Goal: Task Accomplishment & Management: Use online tool/utility

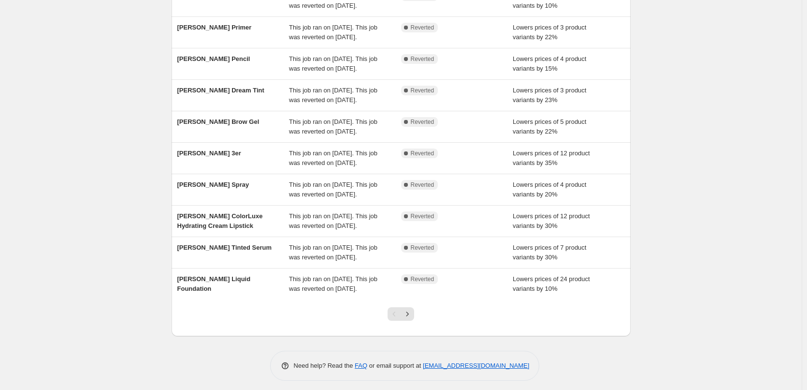
scroll to position [205, 0]
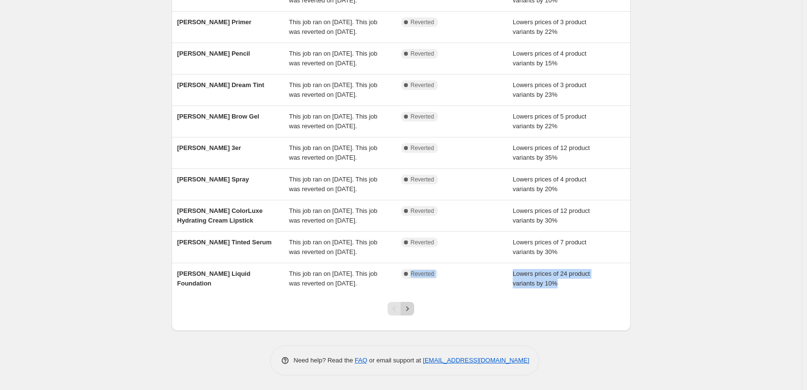
drag, startPoint x: 407, startPoint y: 296, endPoint x: 412, endPoint y: 307, distance: 12.3
click at [412, 307] on div "Add filter Image Skincare This job ran on September 22, 2025. This job was reve…" at bounding box center [401, 129] width 459 height 402
click at [412, 307] on icon "Next" at bounding box center [408, 309] width 10 height 10
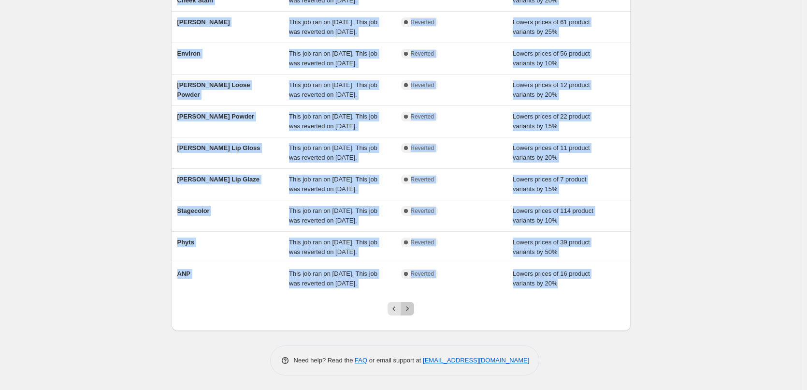
click at [412, 307] on icon "Next" at bounding box center [408, 309] width 10 height 10
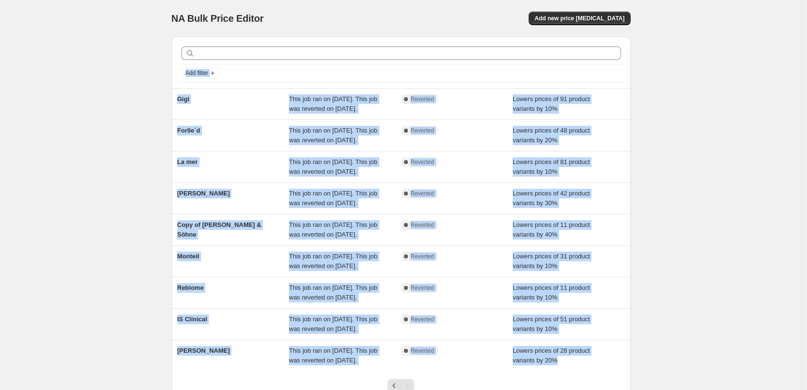
click at [88, 254] on div "NA Bulk Price Editor. This page is ready NA Bulk Price Editor Add new price cha…" at bounding box center [401, 233] width 802 height 467
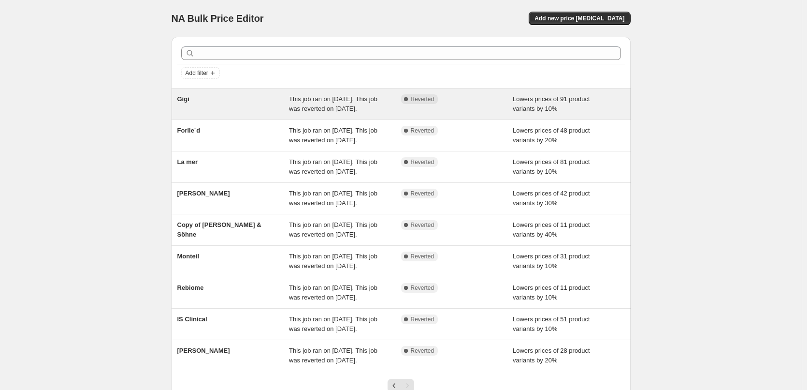
click at [219, 106] on div "Gigi" at bounding box center [233, 103] width 112 height 19
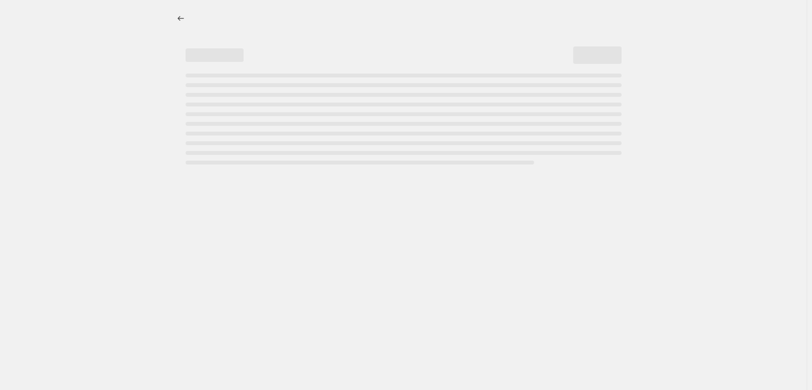
select select "percentage"
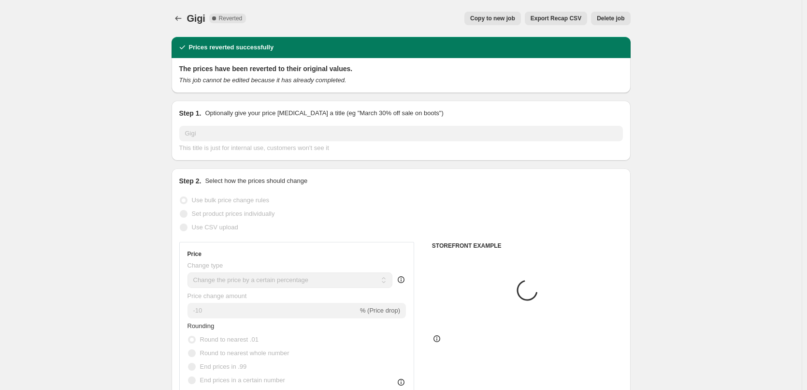
select select "vendor"
click at [499, 17] on span "Copy to new job" at bounding box center [492, 19] width 45 height 8
select select "percentage"
select select "vendor"
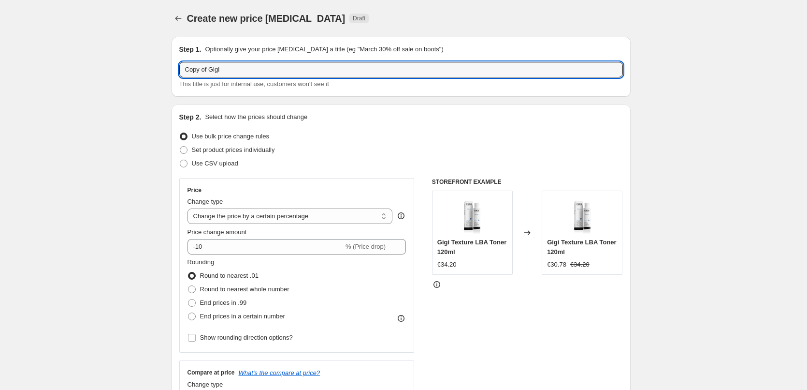
drag, startPoint x: 211, startPoint y: 69, endPoint x: 154, endPoint y: 73, distance: 57.2
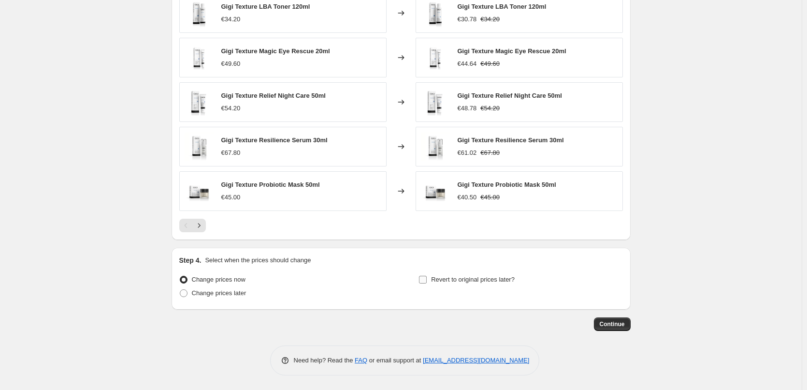
type input "Gigi"
click at [468, 285] on label "Revert to original prices later?" at bounding box center [467, 280] width 96 height 14
click at [427, 283] on input "Revert to original prices later?" at bounding box center [423, 280] width 8 height 8
checkbox input "true"
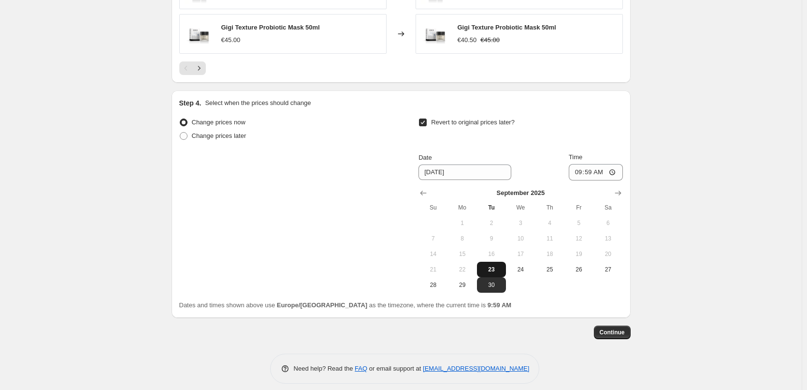
scroll to position [851, 0]
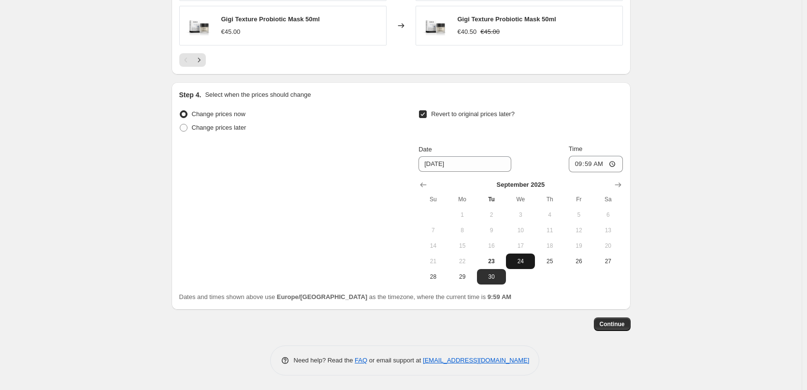
click at [517, 260] on span "24" at bounding box center [520, 261] width 21 height 8
type input "9/24/2025"
click at [579, 167] on input "09:59" at bounding box center [596, 164] width 54 height 16
type input "03:00"
click at [614, 330] on button "Continue" at bounding box center [612, 324] width 37 height 14
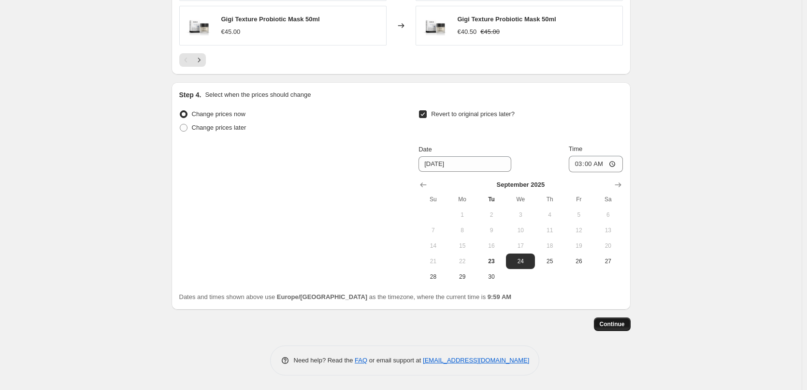
scroll to position [0, 0]
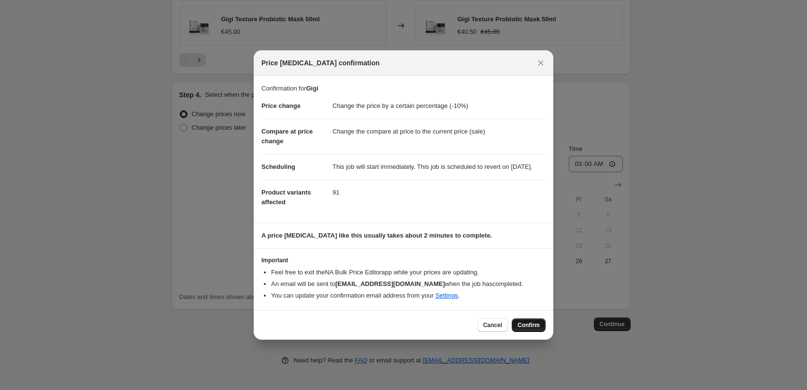
click at [538, 324] on button "Confirm" at bounding box center [529, 325] width 34 height 14
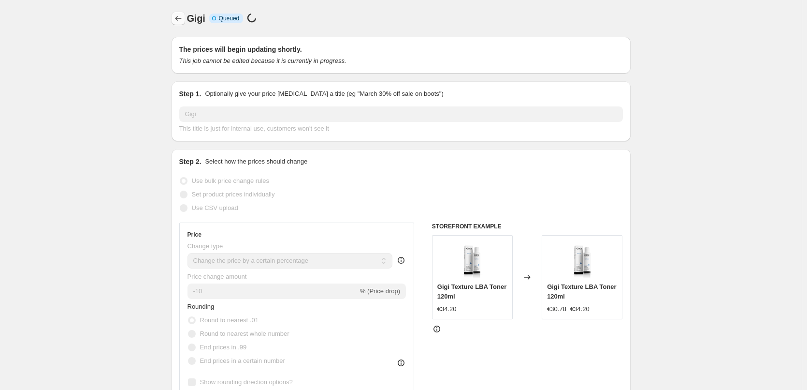
click at [180, 20] on icon "Price change jobs" at bounding box center [179, 19] width 10 height 10
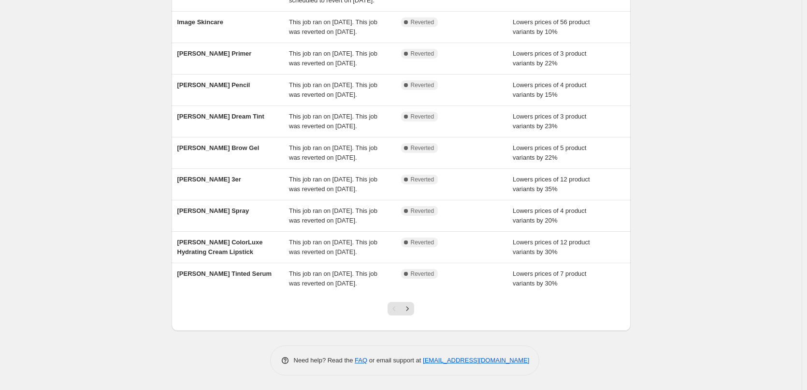
scroll to position [205, 0]
click at [407, 301] on div at bounding box center [400, 312] width 39 height 37
click at [409, 307] on icon "Next" at bounding box center [408, 308] width 2 height 4
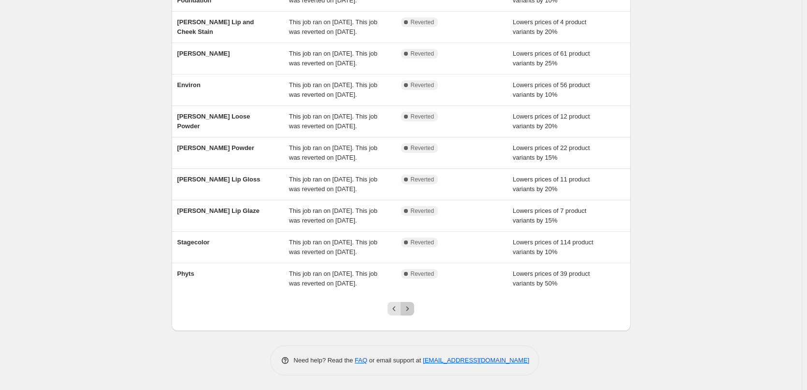
click at [409, 307] on icon "Next" at bounding box center [408, 308] width 2 height 4
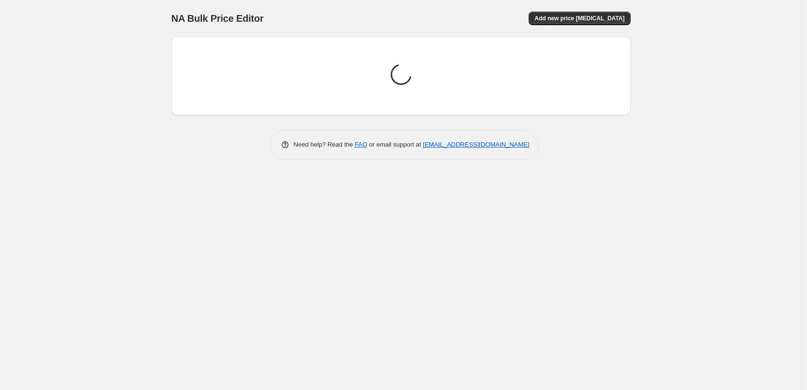
scroll to position [0, 0]
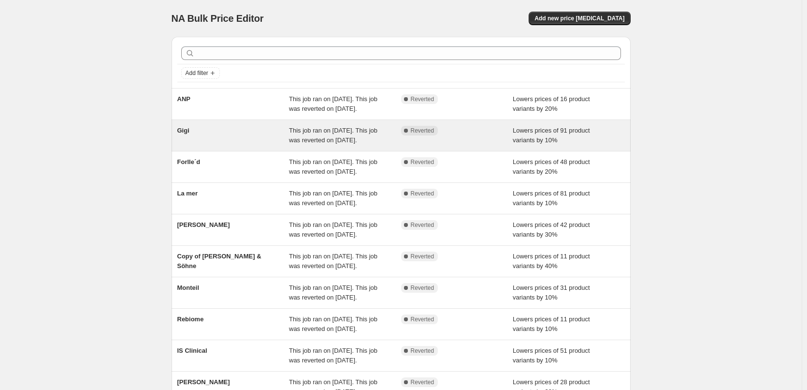
click at [206, 145] on div "Gigi" at bounding box center [233, 135] width 112 height 19
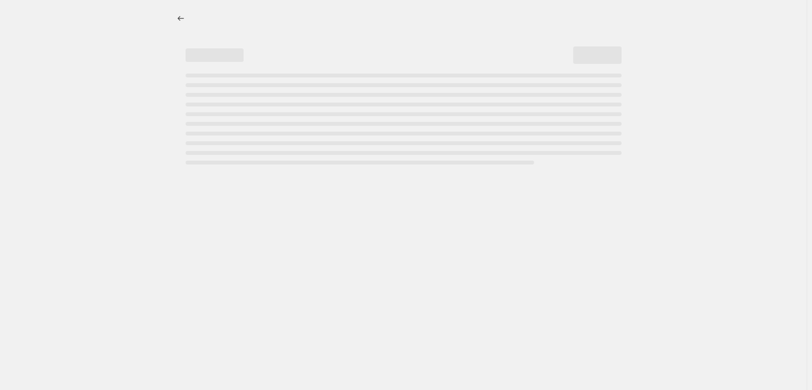
select select "percentage"
select select "vendor"
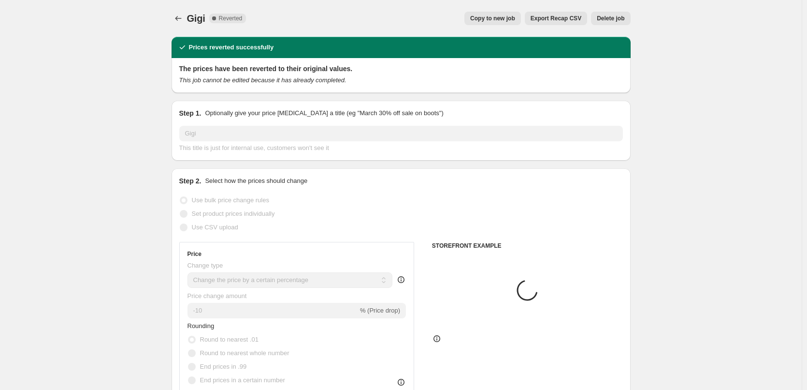
click at [625, 18] on span "Delete job" at bounding box center [611, 19] width 28 height 8
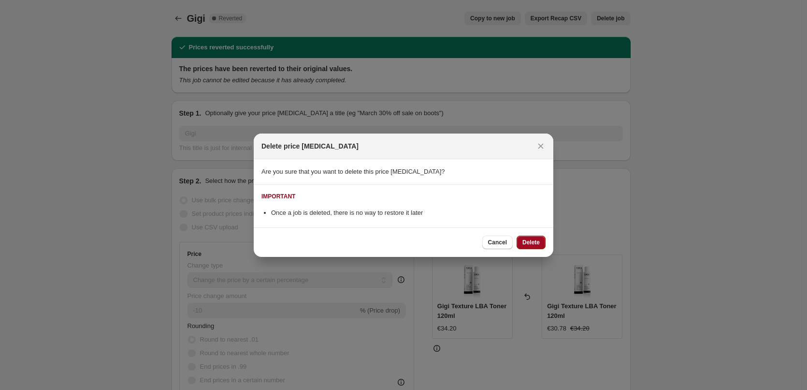
click at [518, 248] on button "Delete" at bounding box center [531, 242] width 29 height 14
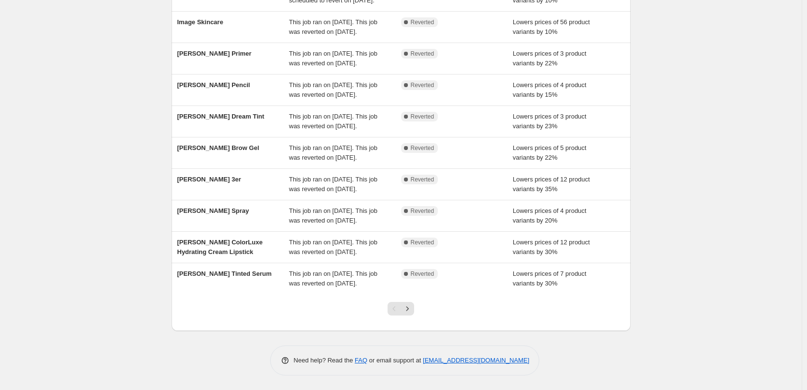
scroll to position [205, 0]
click at [406, 310] on icon "Next" at bounding box center [408, 309] width 10 height 10
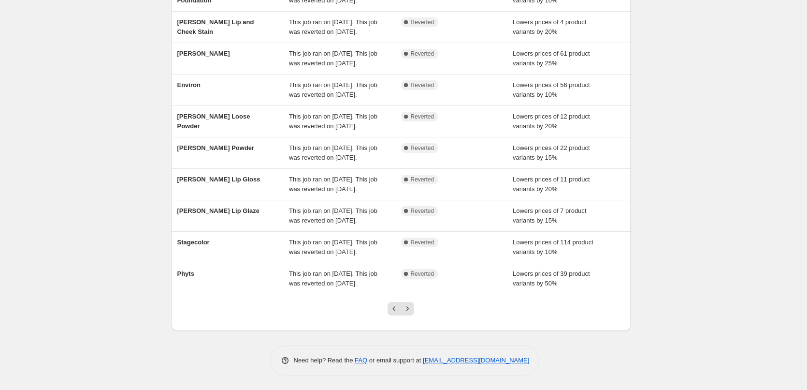
click at [406, 310] on icon "Next" at bounding box center [408, 309] width 10 height 10
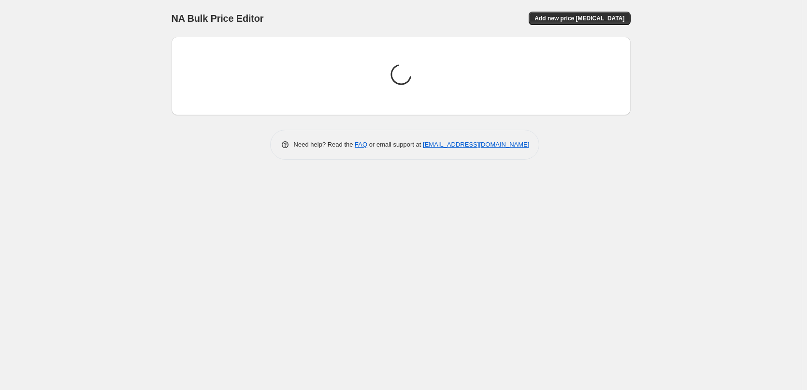
scroll to position [0, 0]
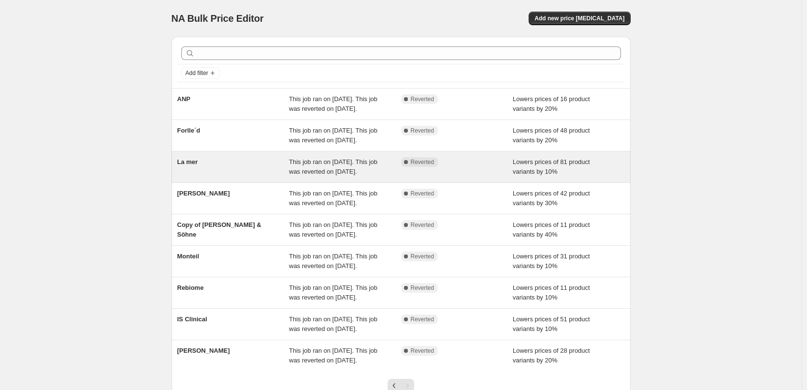
click at [198, 176] on div "La mer" at bounding box center [233, 166] width 112 height 19
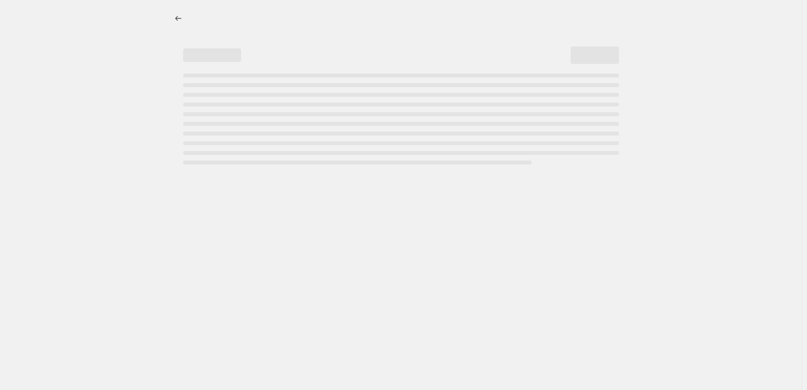
select select "percentage"
select select "vendor"
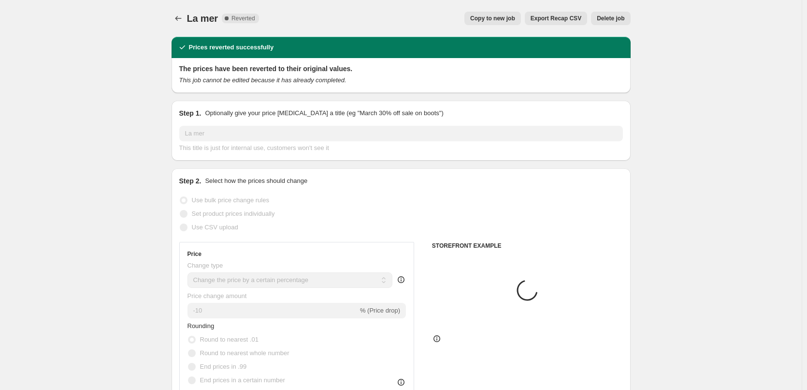
click at [521, 15] on button "Copy to new job" at bounding box center [493, 19] width 57 height 14
select select "percentage"
select select "vendor"
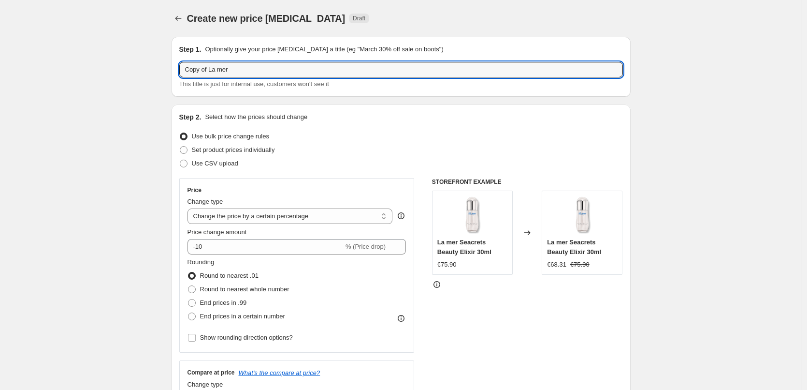
drag, startPoint x: 209, startPoint y: 69, endPoint x: 104, endPoint y: 75, distance: 105.6
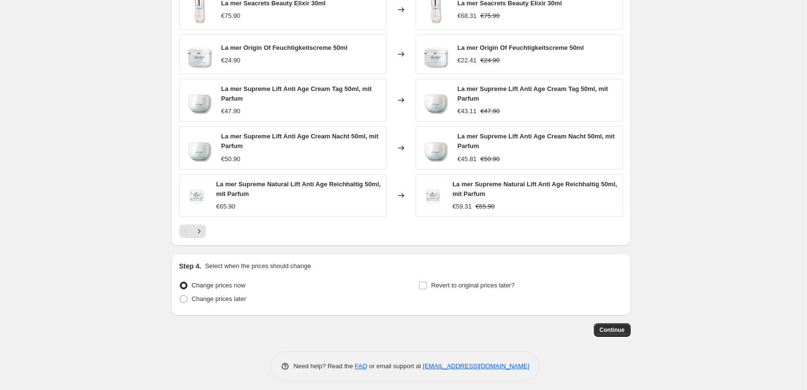
scroll to position [695, 0]
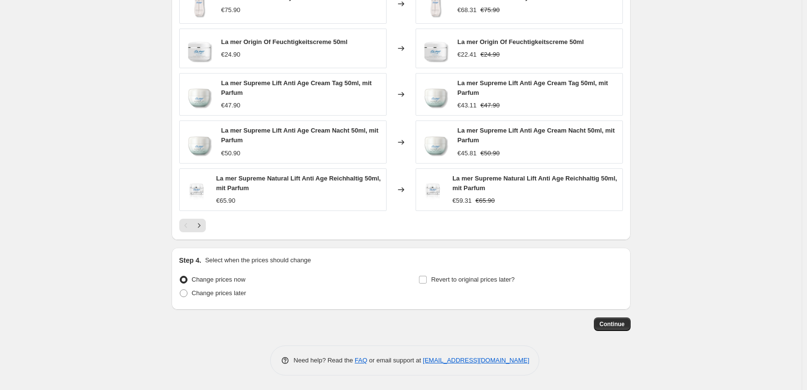
type input "La mer"
click at [483, 264] on div "Step 4. Select when the prices should change" at bounding box center [401, 260] width 444 height 10
click at [479, 275] on span "Revert to original prices later?" at bounding box center [473, 280] width 84 height 10
click at [427, 276] on input "Revert to original prices later?" at bounding box center [423, 280] width 8 height 8
checkbox input "true"
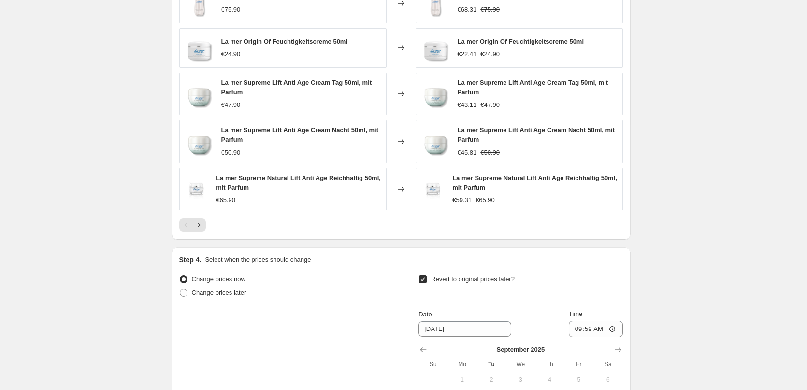
scroll to position [861, 0]
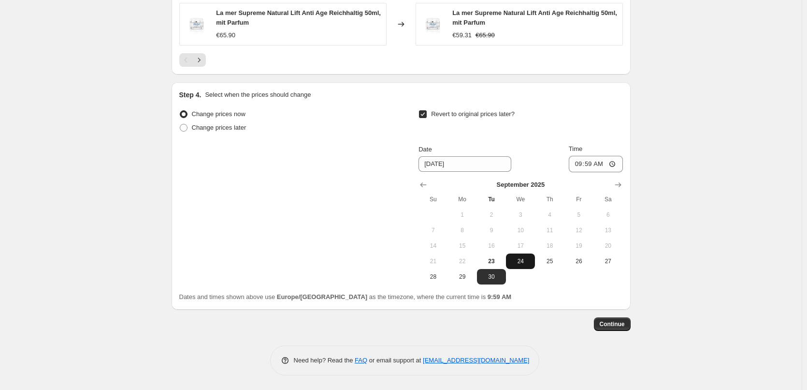
click at [520, 261] on span "24" at bounding box center [520, 261] width 21 height 8
type input "9/24/2025"
click at [579, 160] on input "09:59" at bounding box center [596, 164] width 54 height 16
type input "03:00"
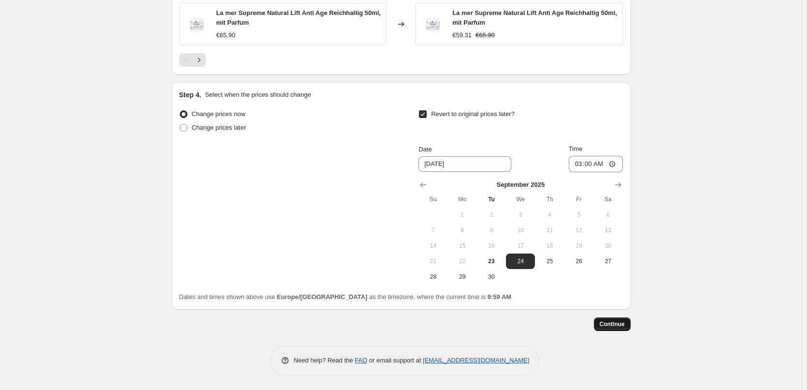
click at [612, 325] on span "Continue" at bounding box center [612, 324] width 25 height 8
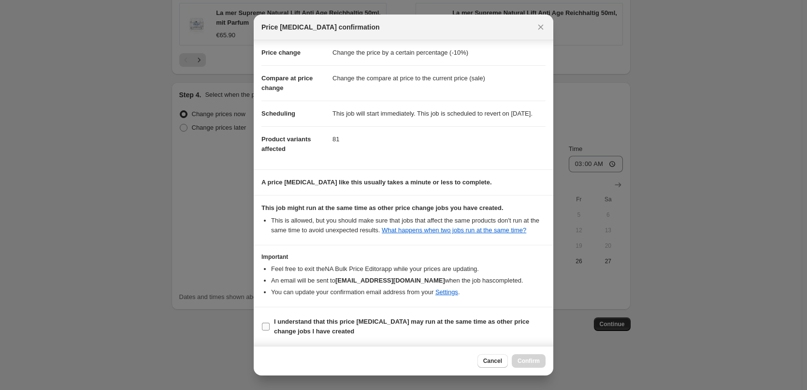
scroll to position [27, 0]
click at [309, 331] on b "I understand that this price change job may run at the same time as other price…" at bounding box center [401, 326] width 255 height 17
click at [270, 330] on input "I understand that this price change job may run at the same time as other price…" at bounding box center [266, 326] width 8 height 8
checkbox input "true"
click at [543, 362] on button "Confirm" at bounding box center [529, 361] width 34 height 14
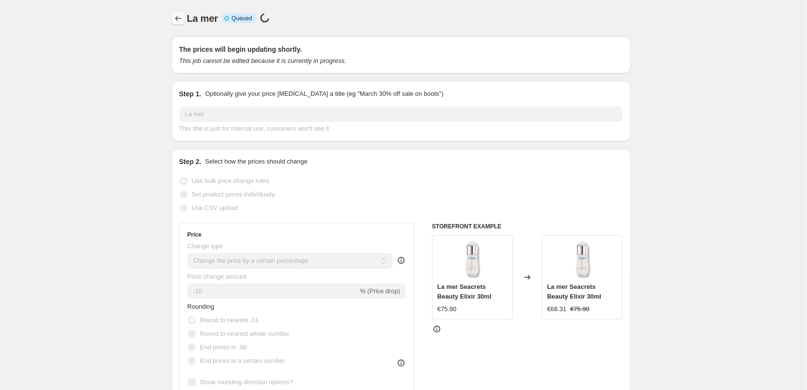
click at [175, 20] on button "Price change jobs" at bounding box center [179, 19] width 14 height 14
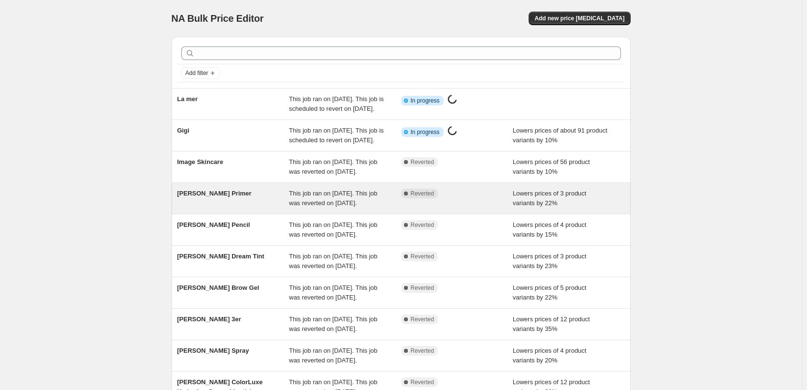
scroll to position [205, 0]
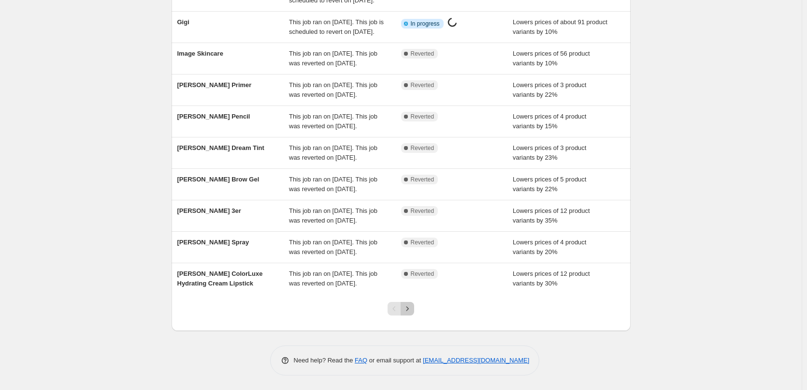
click at [412, 309] on icon "Next" at bounding box center [408, 309] width 10 height 10
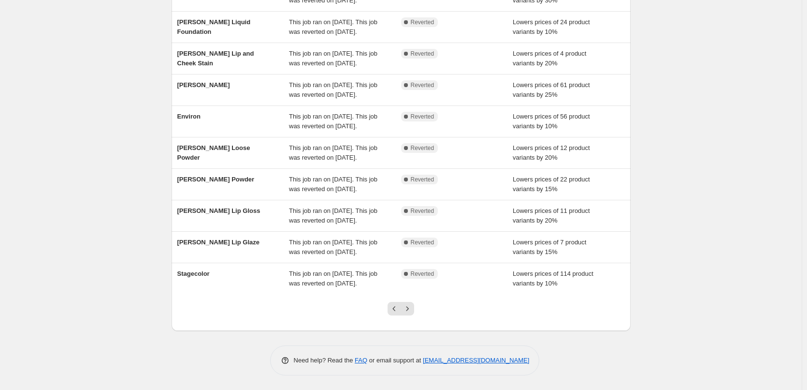
scroll to position [0, 0]
click at [412, 309] on icon "Next" at bounding box center [408, 309] width 10 height 10
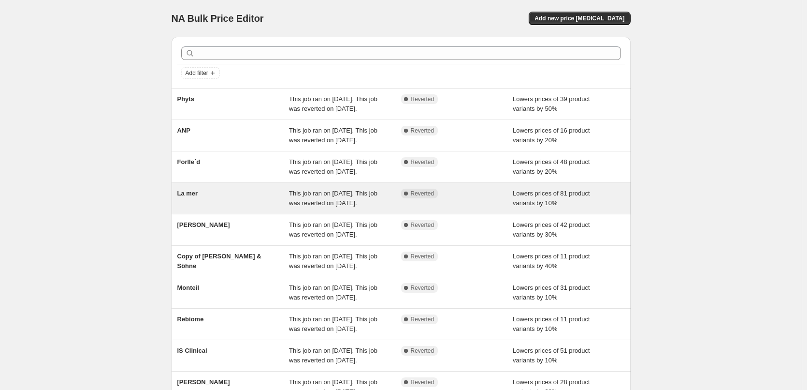
click at [191, 208] on div "La mer" at bounding box center [233, 198] width 112 height 19
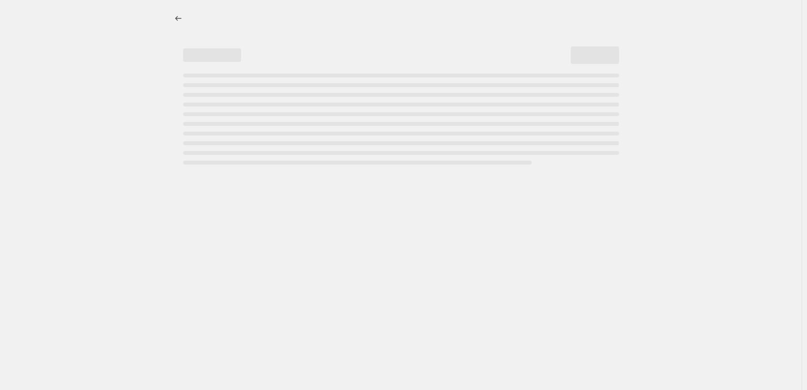
select select "percentage"
select select "vendor"
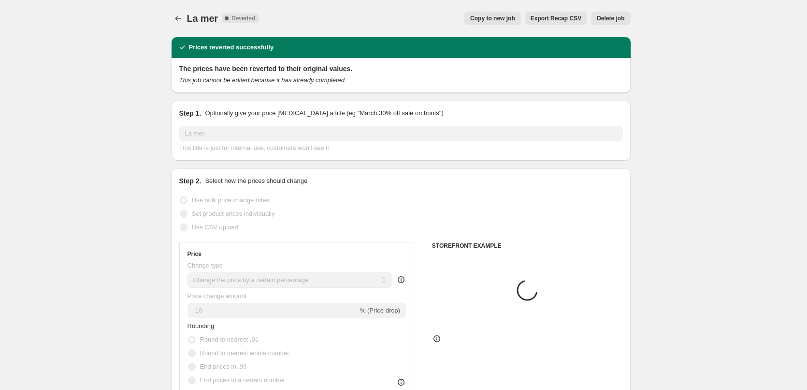
click at [619, 14] on button "Delete job" at bounding box center [610, 19] width 39 height 14
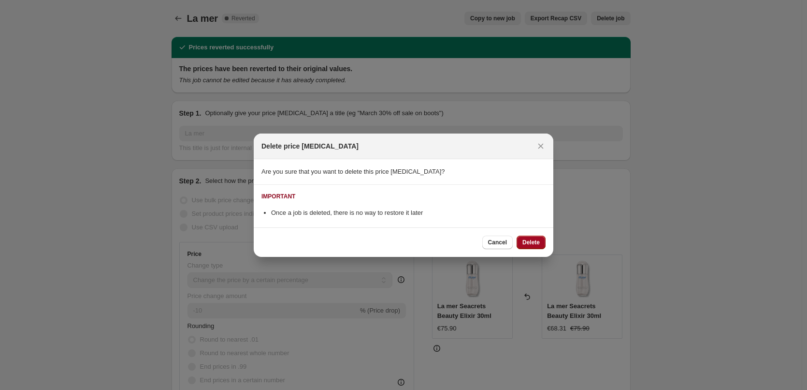
click at [532, 246] on span "Delete" at bounding box center [531, 242] width 17 height 8
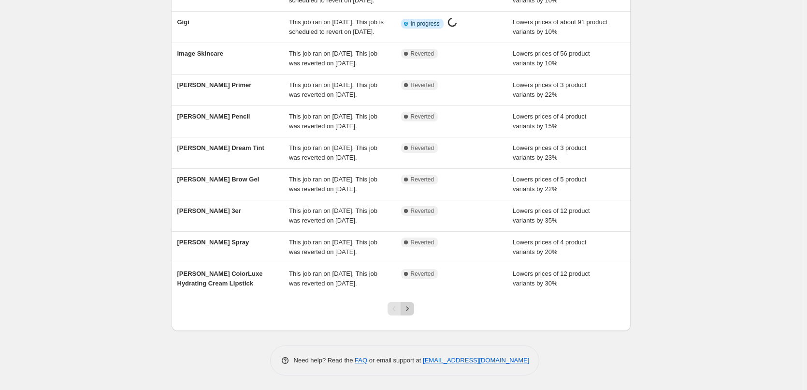
click at [411, 312] on icon "Next" at bounding box center [408, 309] width 10 height 10
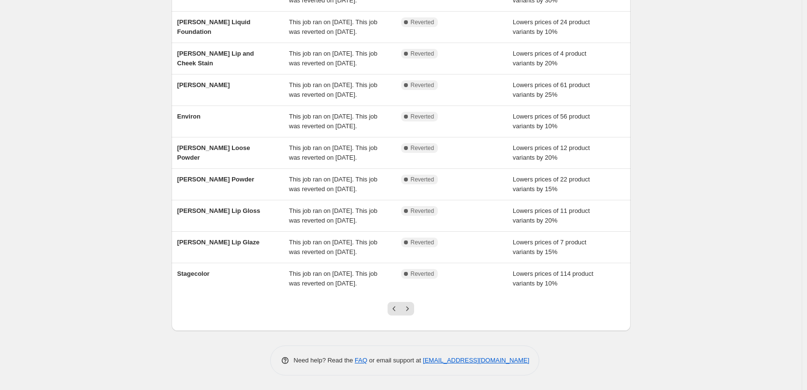
click at [411, 311] on icon "Next" at bounding box center [408, 309] width 10 height 10
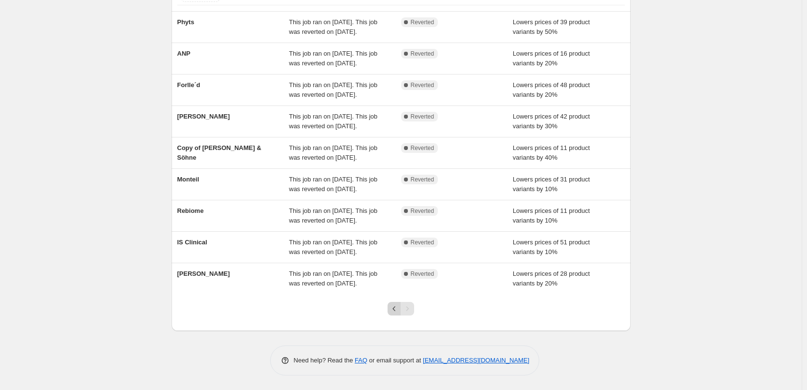
click at [397, 309] on icon "Previous" at bounding box center [395, 309] width 10 height 10
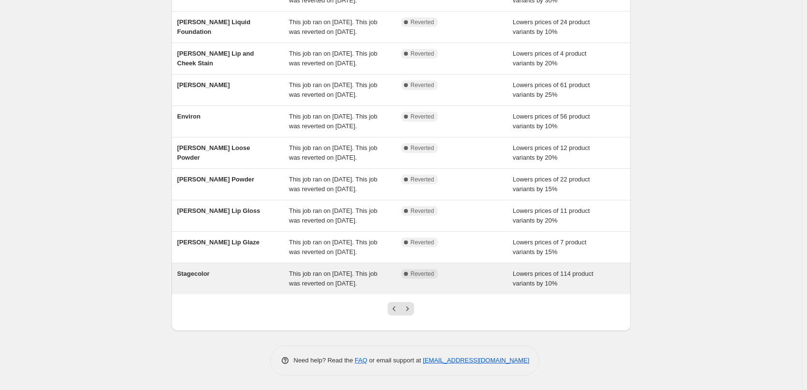
click at [202, 276] on div "Stagecolor" at bounding box center [233, 278] width 112 height 19
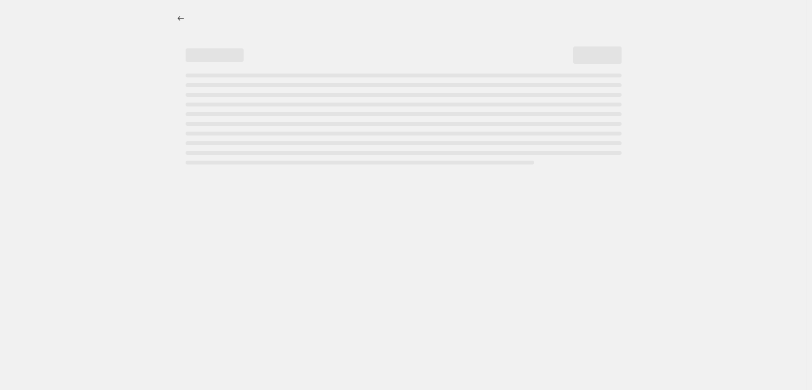
select select "percentage"
select select "vendor"
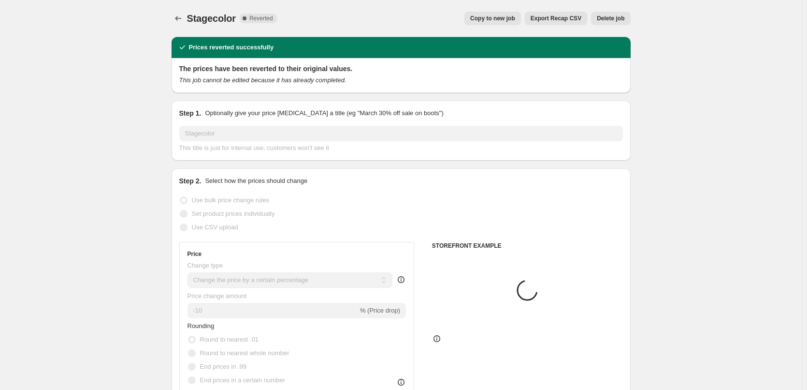
click at [508, 19] on span "Copy to new job" at bounding box center [492, 19] width 45 height 8
select select "percentage"
select select "vendor"
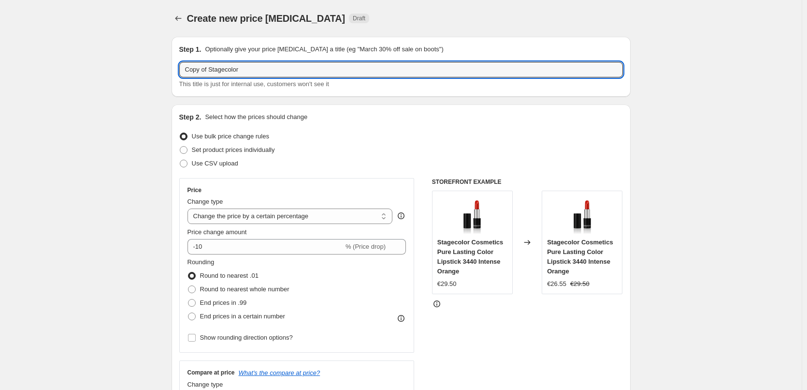
drag, startPoint x: 210, startPoint y: 70, endPoint x: 104, endPoint y: 74, distance: 106.0
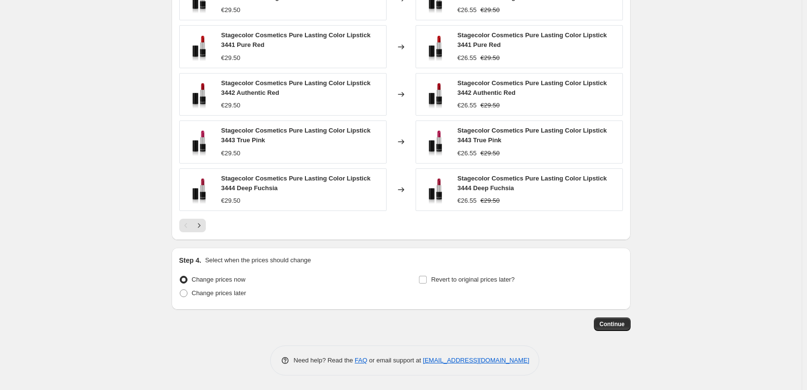
type input "Stagecolor"
drag, startPoint x: 490, startPoint y: 288, endPoint x: 488, endPoint y: 282, distance: 6.1
click at [488, 285] on div "Revert to original prices later?" at bounding box center [521, 287] width 204 height 29
click at [487, 281] on span "Revert to original prices later?" at bounding box center [473, 279] width 84 height 7
click at [427, 281] on input "Revert to original prices later?" at bounding box center [423, 280] width 8 height 8
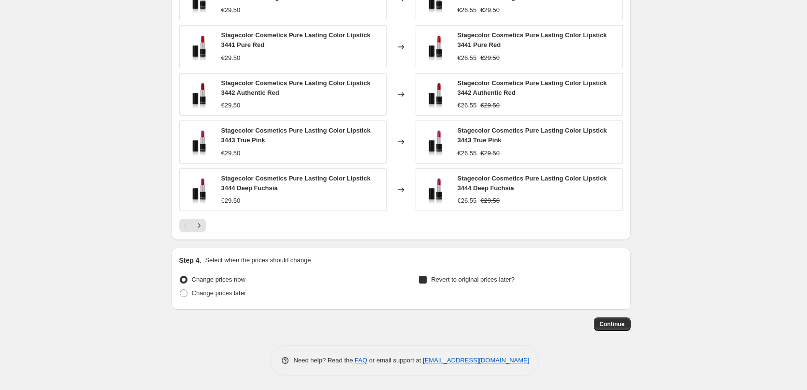
checkbox input "true"
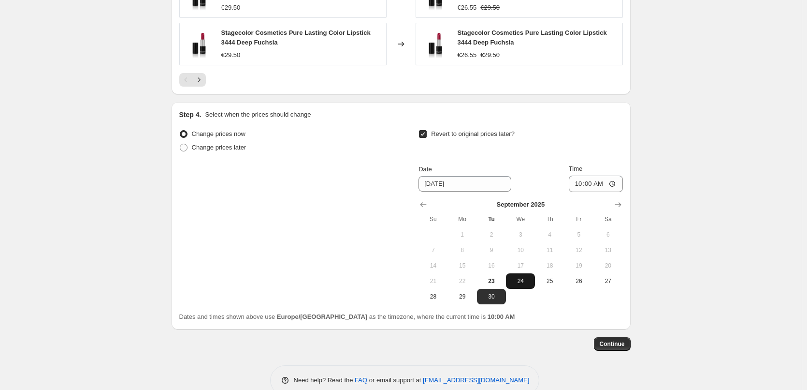
click at [517, 279] on span "24" at bounding box center [520, 281] width 21 height 8
type input "9/24/2025"
click at [573, 182] on input "10:00" at bounding box center [596, 183] width 54 height 16
type input "03:00"
click at [609, 337] on button "Continue" at bounding box center [612, 344] width 37 height 14
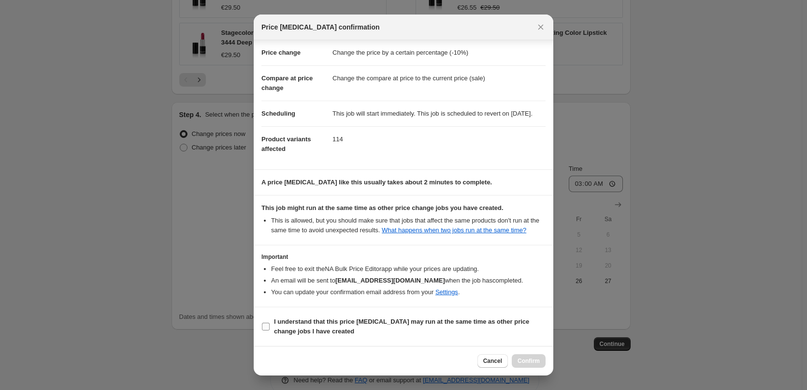
click at [303, 325] on b "I understand that this price change job may run at the same time as other price…" at bounding box center [401, 326] width 255 height 17
click at [270, 325] on input "I understand that this price change job may run at the same time as other price…" at bounding box center [266, 326] width 8 height 8
checkbox input "true"
click at [542, 361] on button "Confirm" at bounding box center [529, 361] width 34 height 14
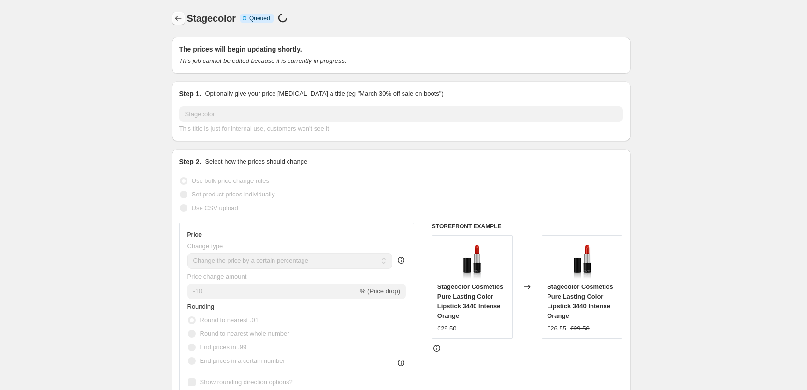
click at [183, 20] on icon "Price change jobs" at bounding box center [179, 19] width 10 height 10
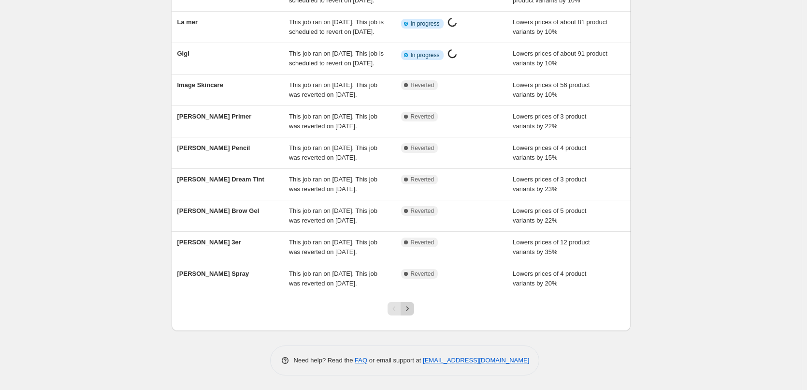
click at [414, 308] on button "Next" at bounding box center [408, 309] width 14 height 14
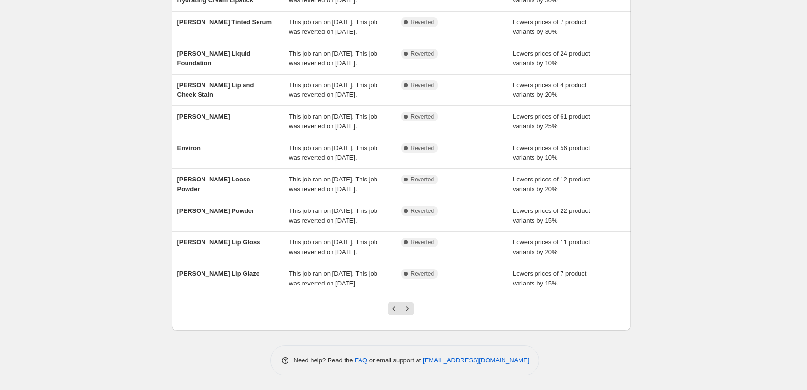
click at [414, 308] on button "Next" at bounding box center [408, 309] width 14 height 14
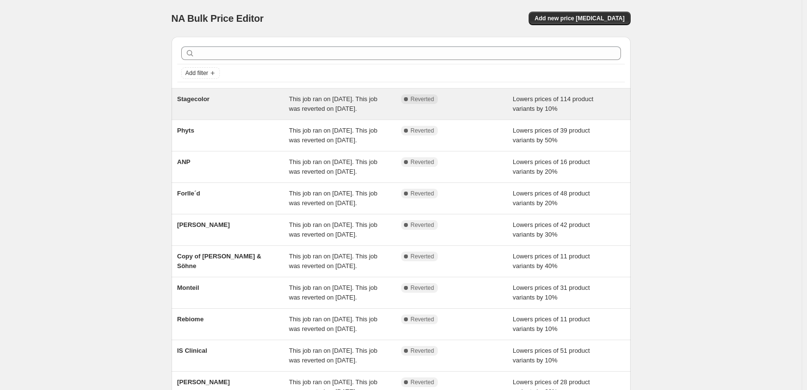
click at [190, 90] on div "Stagecolor This job ran on September 22, 2025. This job was reverted on Septemb…" at bounding box center [401, 103] width 459 height 31
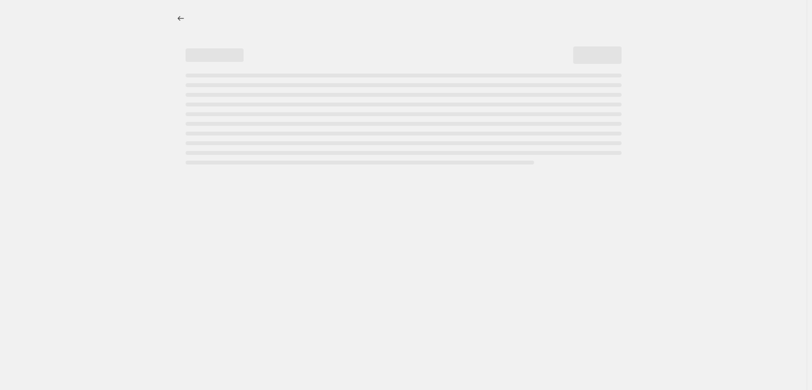
select select "percentage"
select select "vendor"
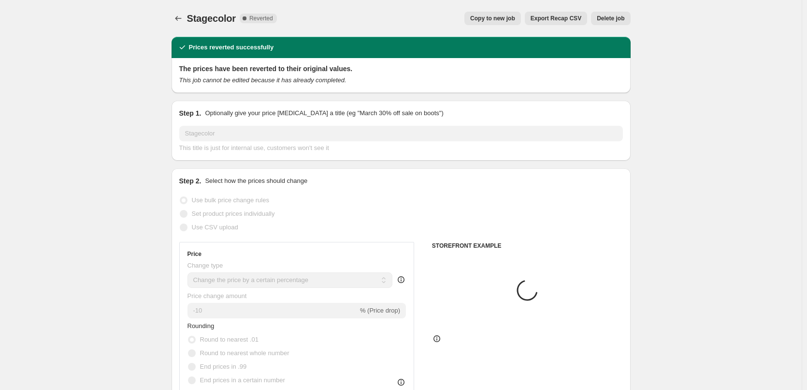
click at [624, 13] on button "Delete job" at bounding box center [610, 19] width 39 height 14
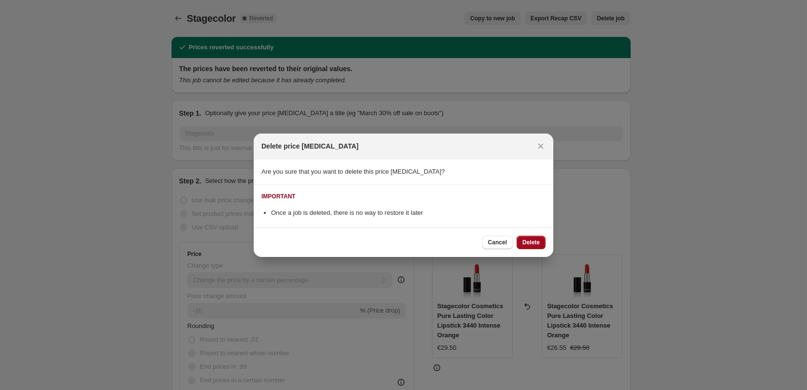
click at [534, 243] on span "Delete" at bounding box center [531, 242] width 17 height 8
